Goal: Task Accomplishment & Management: Manage account settings

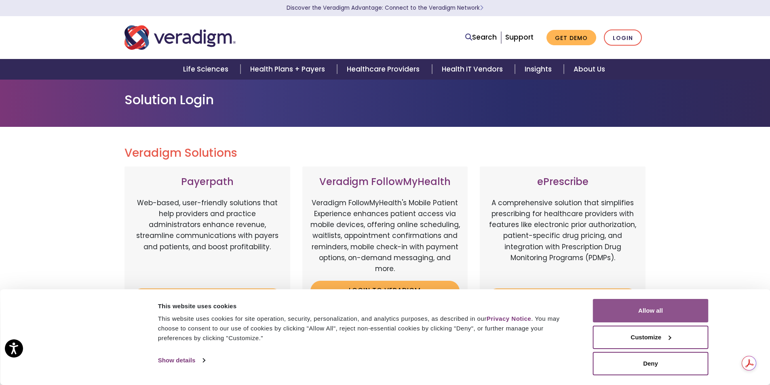
click at [665, 312] on button "Allow all" at bounding box center [651, 310] width 116 height 23
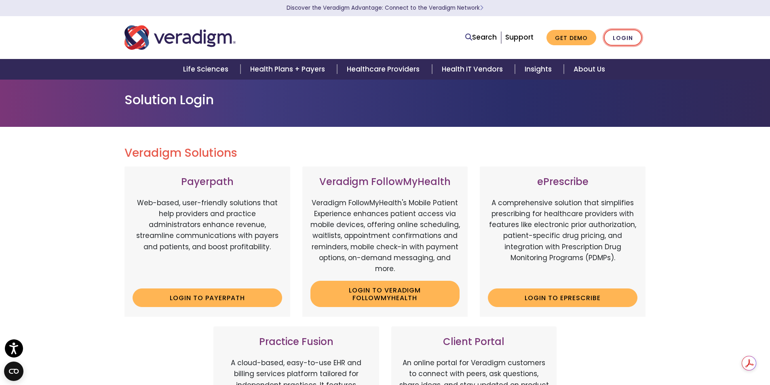
click at [624, 38] on link "Login" at bounding box center [623, 38] width 38 height 17
click at [623, 38] on link "Login" at bounding box center [623, 38] width 38 height 17
